Goal: Task Accomplishment & Management: Complete application form

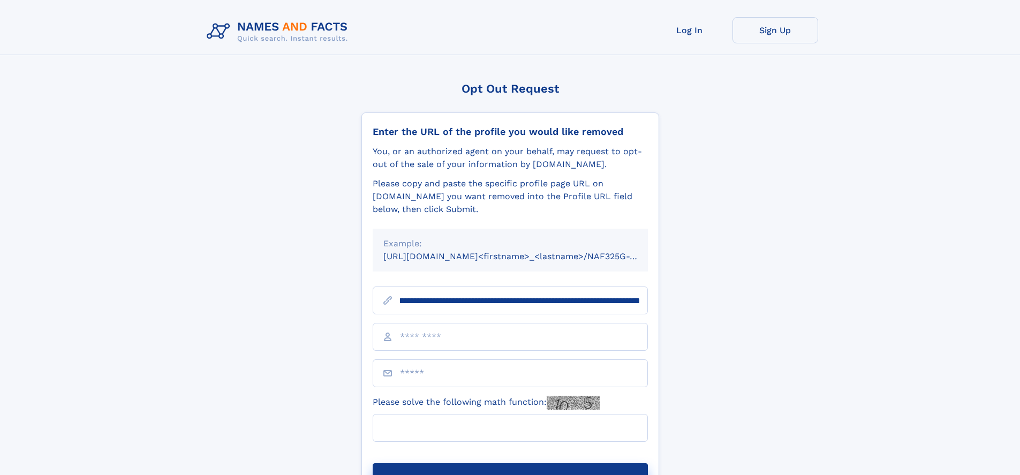
scroll to position [0, 135]
type input "**********"
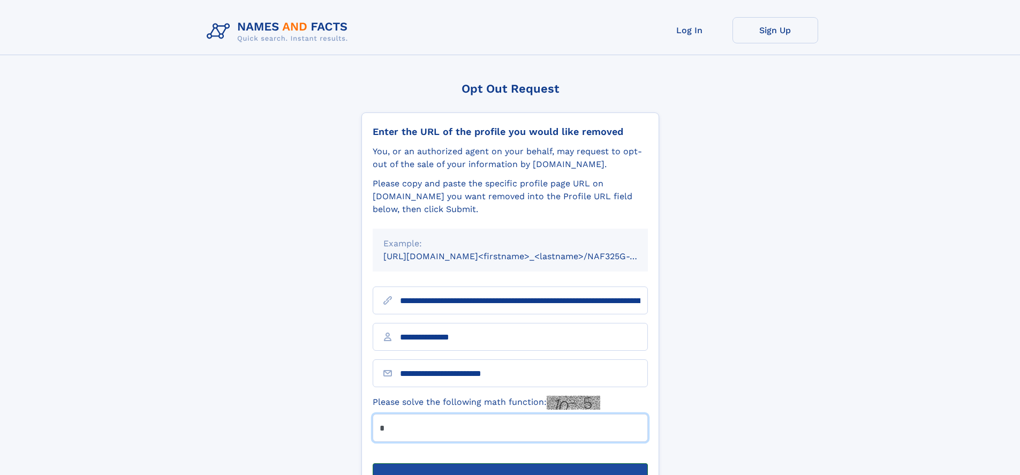
type input "*"
click at [510, 463] on button "Submit Opt Out Request" at bounding box center [510, 480] width 275 height 34
